Goal: Contribute content: Add original content to the website for others to see

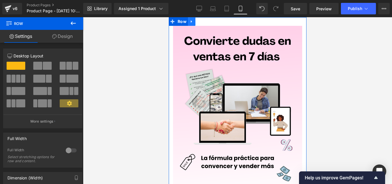
click at [193, 22] on link at bounding box center [191, 21] width 7 height 9
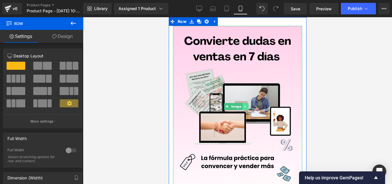
click at [245, 105] on icon at bounding box center [244, 106] width 3 height 3
click at [247, 105] on icon at bounding box center [248, 106] width 3 height 3
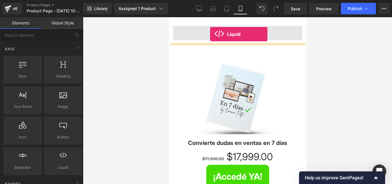
drag, startPoint x: 186, startPoint y: 61, endPoint x: 210, endPoint y: 30, distance: 38.6
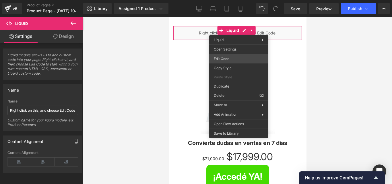
click at [228, 0] on div "Liquid You are previewing how the will restyle your page. You can not edit Elem…" at bounding box center [196, 0] width 392 height 0
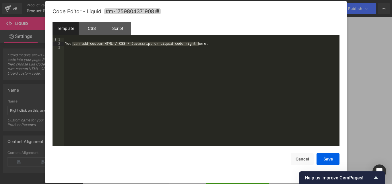
drag, startPoint x: 186, startPoint y: 45, endPoint x: 68, endPoint y: 43, distance: 118.3
click at [68, 43] on div "You can add custom HTML / CSS / Javascript or Liquid code right here." at bounding box center [202, 96] width 276 height 117
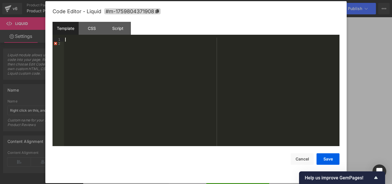
click at [42, 38] on div at bounding box center [196, 92] width 392 height 184
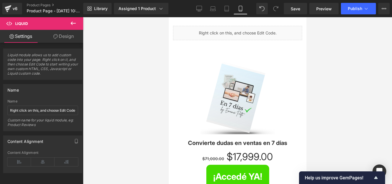
click at [72, 20] on icon at bounding box center [73, 23] width 7 height 7
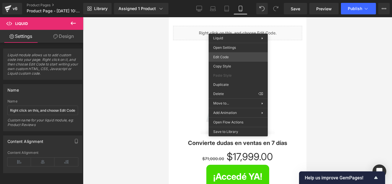
click at [229, 0] on div "Liquid You are previewing how the will restyle your page. You can not edit Elem…" at bounding box center [196, 0] width 392 height 0
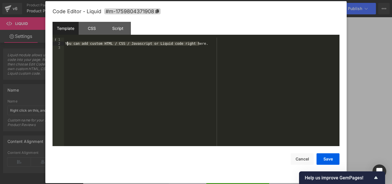
drag, startPoint x: 202, startPoint y: 44, endPoint x: 68, endPoint y: 45, distance: 134.6
click at [68, 45] on div "You can add custom HTML / CSS / Javascript or Liquid code right here." at bounding box center [202, 96] width 276 height 117
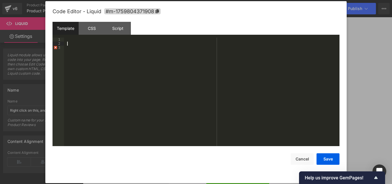
click at [67, 46] on div at bounding box center [202, 96] width 276 height 117
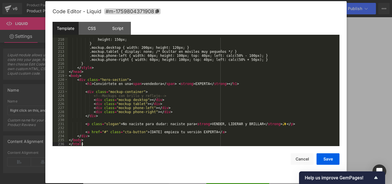
scroll to position [844, 0]
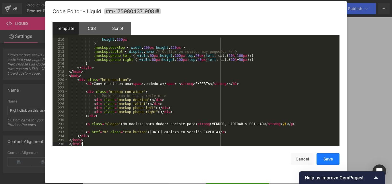
click at [333, 157] on button "Save" at bounding box center [328, 158] width 23 height 11
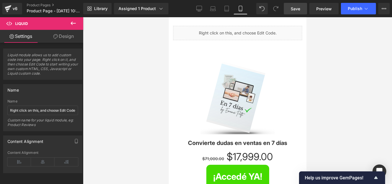
click at [300, 7] on span "Save" at bounding box center [295, 9] width 9 height 6
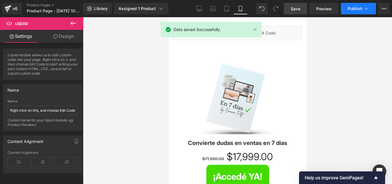
click at [355, 11] on button "Publish" at bounding box center [358, 8] width 35 height 11
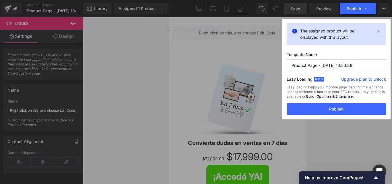
click at [366, 103] on div "Lazy loading helps you improve page loading time, enhance user experience & inc…" at bounding box center [336, 94] width 99 height 18
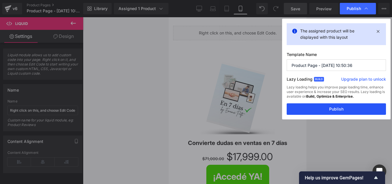
click at [365, 107] on button "Publish" at bounding box center [336, 108] width 99 height 11
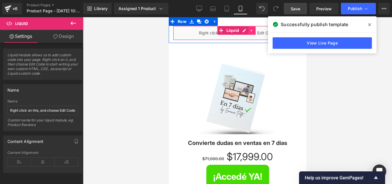
click at [251, 30] on icon at bounding box center [251, 30] width 1 height 3
drag, startPoint x: 254, startPoint y: 28, endPoint x: 253, endPoint y: 34, distance: 6.3
click at [254, 28] on icon at bounding box center [255, 30] width 4 height 4
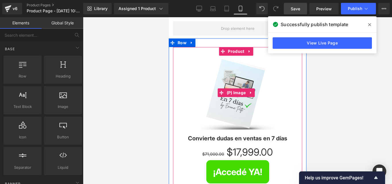
scroll to position [0, 0]
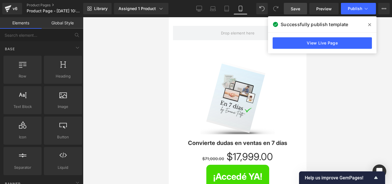
click at [372, 24] on span at bounding box center [369, 24] width 9 height 9
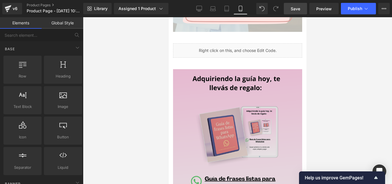
scroll to position [861, 0]
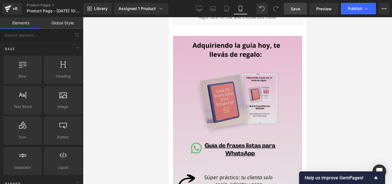
click at [243, 111] on img at bounding box center [237, 117] width 129 height 162
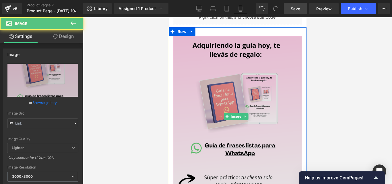
type input "[URL][DOMAIN_NAME]"
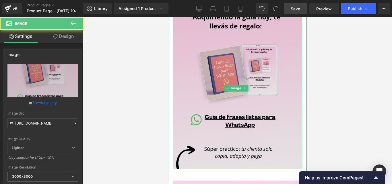
scroll to position [919, 0]
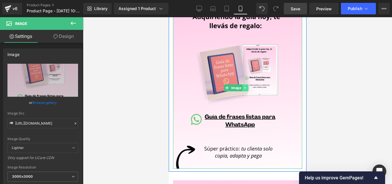
click at [245, 86] on icon at bounding box center [244, 87] width 3 height 3
click at [248, 86] on icon at bounding box center [248, 87] width 3 height 3
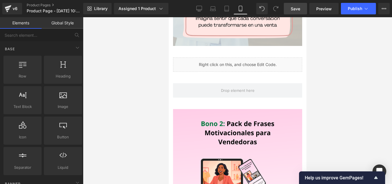
scroll to position [832, 0]
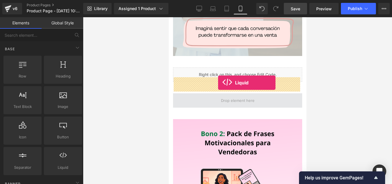
drag, startPoint x: 230, startPoint y: 179, endPoint x: 218, endPoint y: 83, distance: 97.2
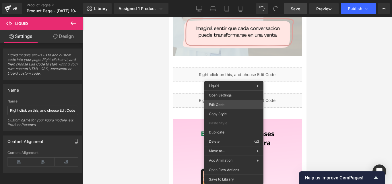
click at [226, 0] on div "Liquid You are previewing how the will restyle your page. You can not edit Elem…" at bounding box center [196, 0] width 392 height 0
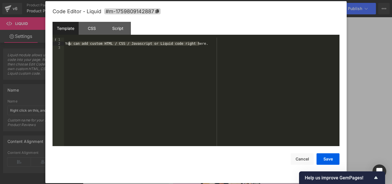
drag, startPoint x: 200, startPoint y: 44, endPoint x: 69, endPoint y: 42, distance: 131.2
click at [69, 42] on div "You can add custom HTML / CSS / Javascript or Liquid code right here." at bounding box center [202, 96] width 276 height 117
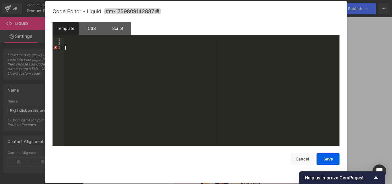
click at [69, 50] on div at bounding box center [202, 96] width 276 height 117
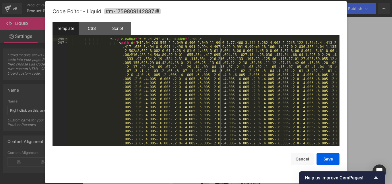
scroll to position [1302, 0]
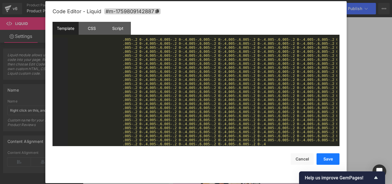
click at [330, 160] on button "Save" at bounding box center [328, 158] width 23 height 11
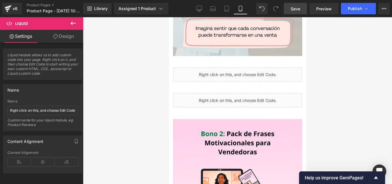
click at [299, 7] on span "Save" at bounding box center [295, 9] width 9 height 6
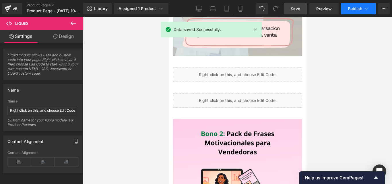
click at [354, 3] on button "Publish" at bounding box center [358, 8] width 35 height 11
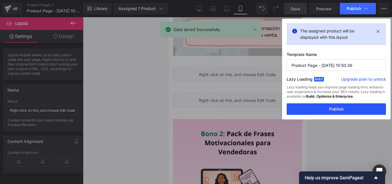
click at [324, 108] on button "Publish" at bounding box center [336, 108] width 99 height 11
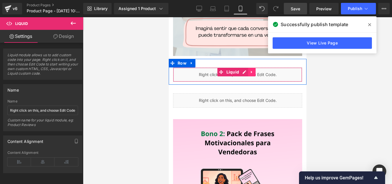
click at [251, 70] on icon at bounding box center [251, 72] width 4 height 4
click at [256, 70] on icon at bounding box center [255, 72] width 4 height 4
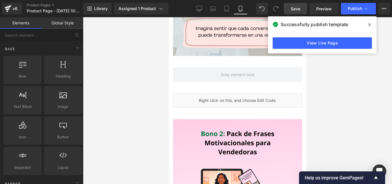
click at [370, 25] on icon at bounding box center [369, 24] width 3 height 3
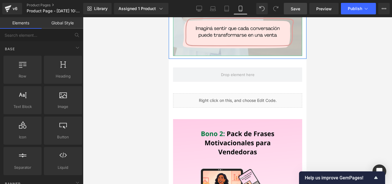
click at [296, 15] on div "Library Assigned 1 Product Product Preview Convierte dudas en ventas en 7 días …" at bounding box center [237, 8] width 309 height 17
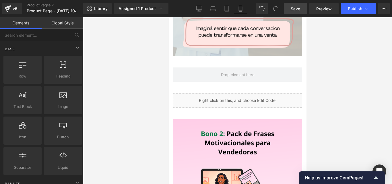
click at [297, 6] on span "Save" at bounding box center [295, 9] width 9 height 6
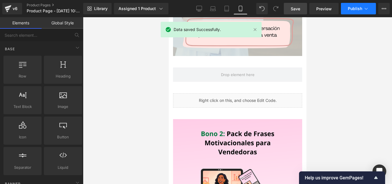
click at [351, 9] on span "Publish" at bounding box center [355, 8] width 14 height 5
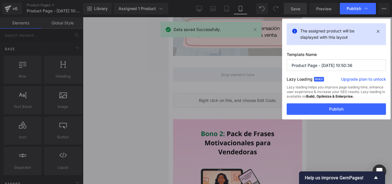
click at [319, 102] on div "Lazy loading helps you improve page loading time, enhance user experience & inc…" at bounding box center [336, 94] width 99 height 18
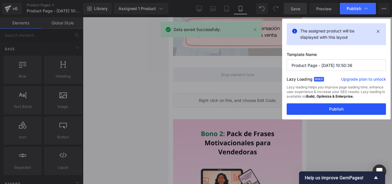
drag, startPoint x: 319, startPoint y: 107, endPoint x: 26, endPoint y: 78, distance: 294.2
click at [319, 107] on button "Publish" at bounding box center [336, 108] width 99 height 11
